Goal: Task Accomplishment & Management: Use online tool/utility

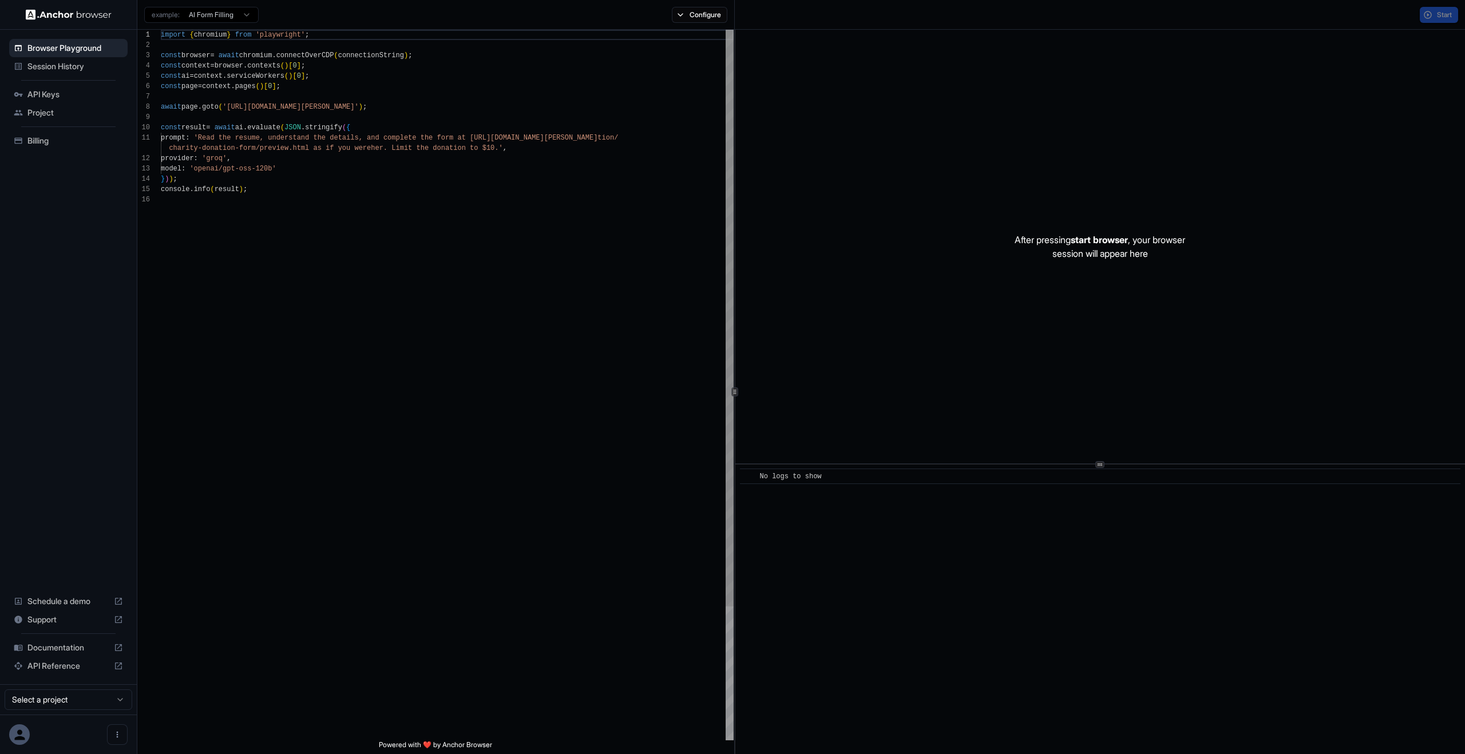
scroll to position [103, 0]
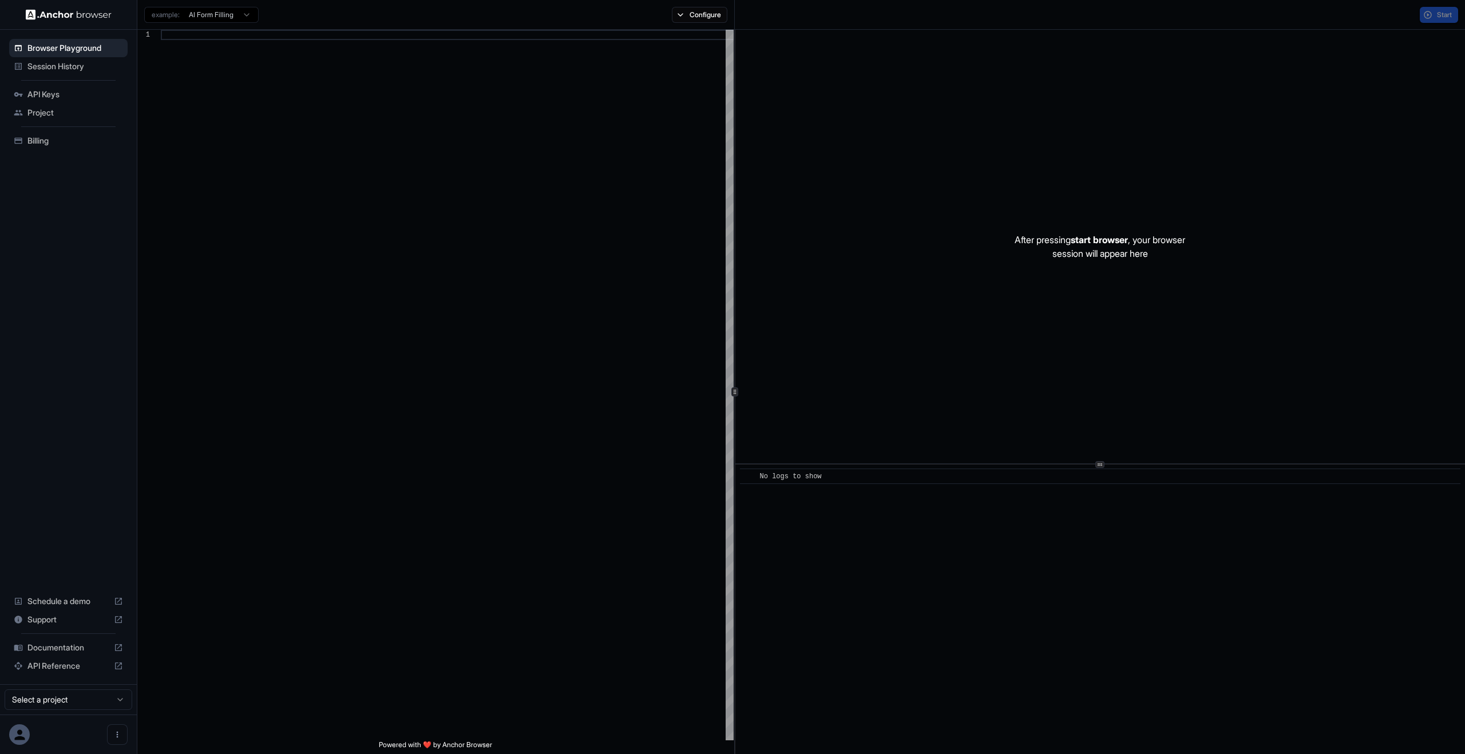
scroll to position [103, 0]
